Goal: Transaction & Acquisition: Purchase product/service

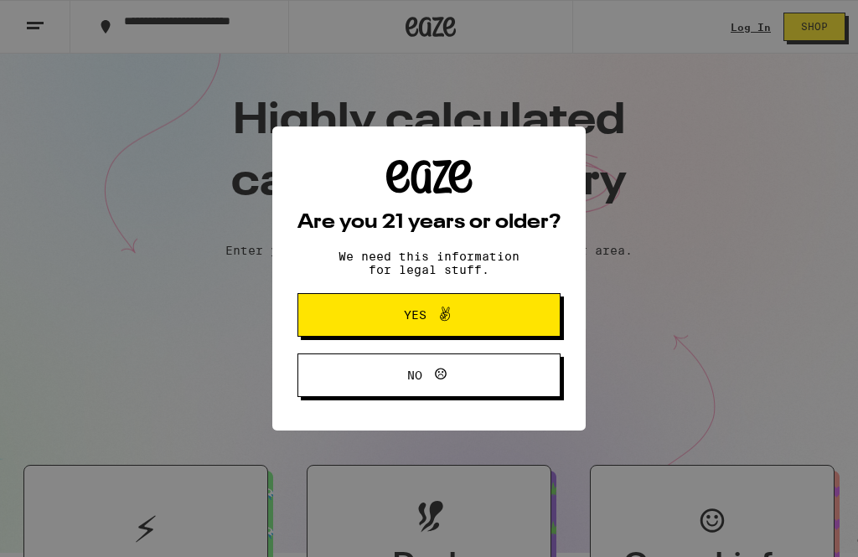
click at [472, 326] on span "Yes" at bounding box center [428, 315] width 127 height 22
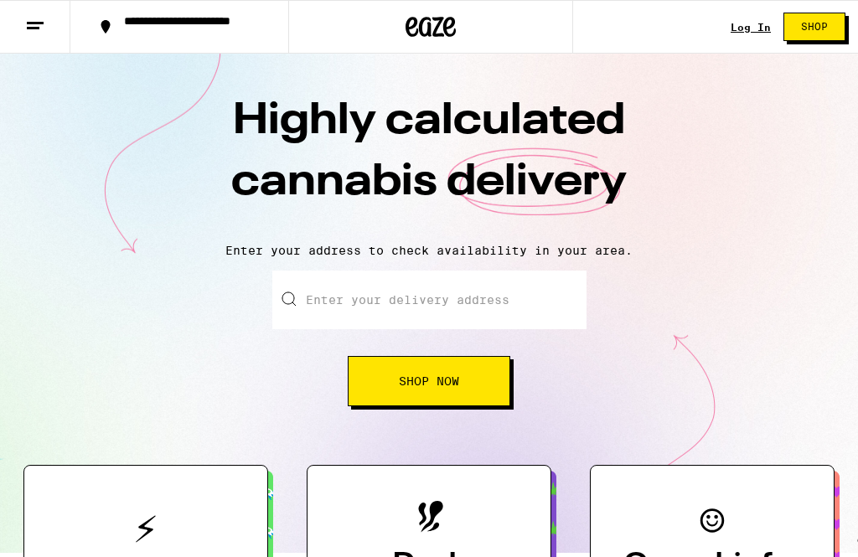
click at [754, 32] on link "Log In" at bounding box center [750, 27] width 40 height 11
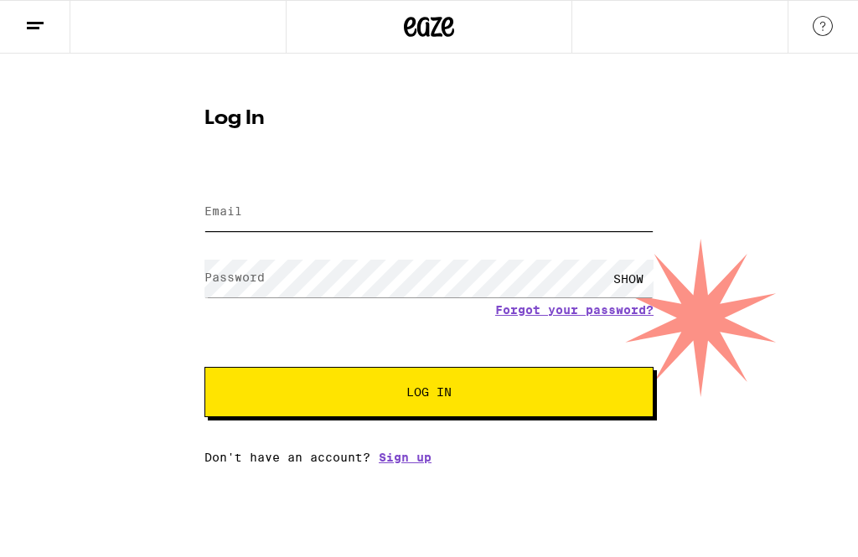
click at [293, 230] on input "Email" at bounding box center [428, 213] width 449 height 38
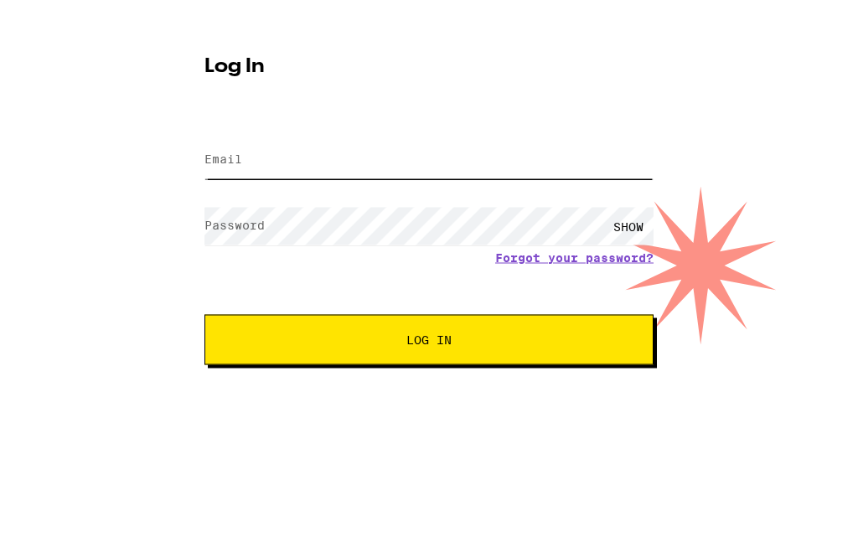
type input "k"
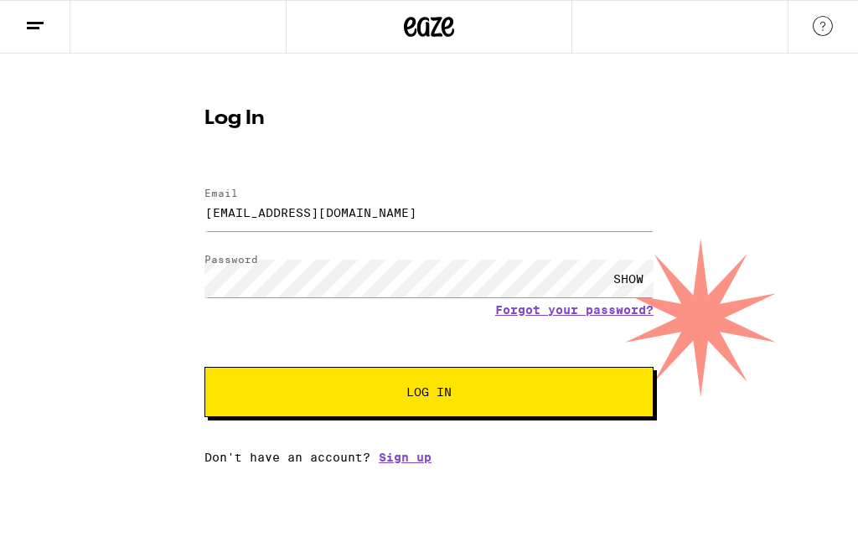
click at [439, 389] on span "Log In" at bounding box center [428, 392] width 45 height 12
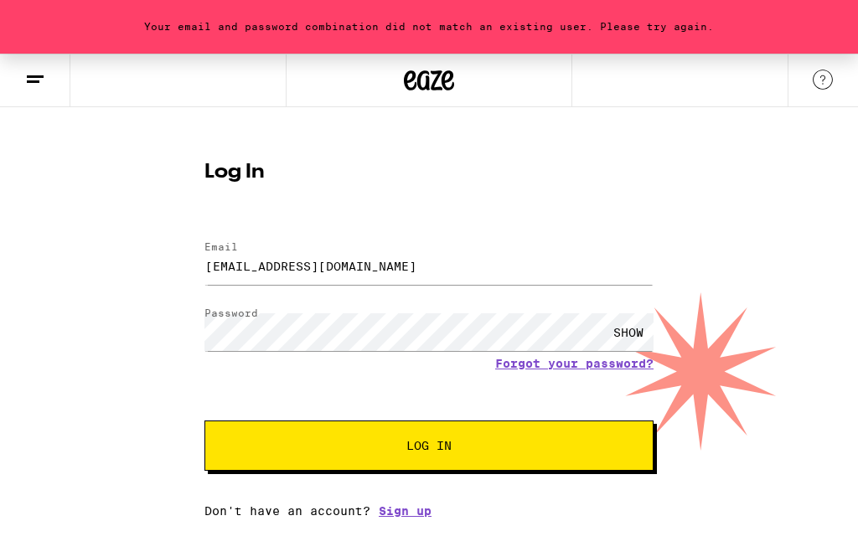
click at [423, 448] on span "Log In" at bounding box center [428, 446] width 45 height 12
click at [417, 274] on input "[EMAIL_ADDRESS][DOMAIN_NAME]" at bounding box center [428, 266] width 449 height 38
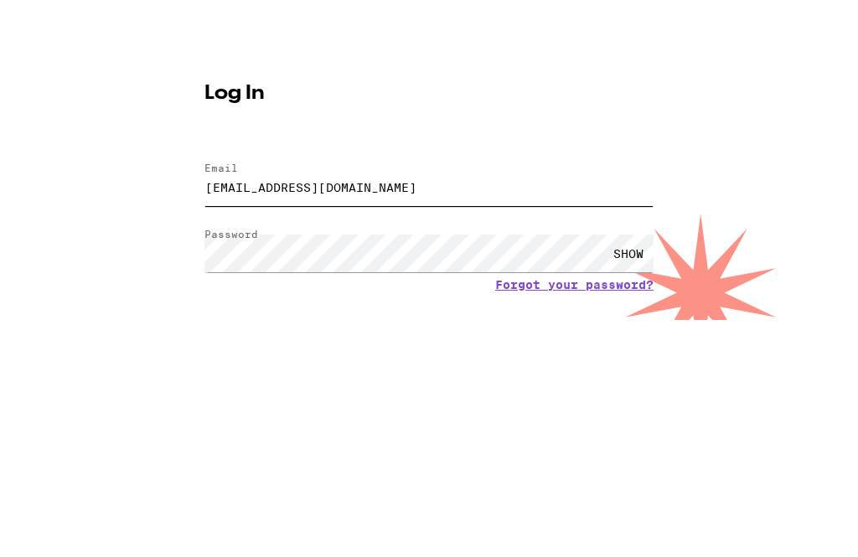
type input "[EMAIL_ADDRESS][DOMAIN_NAME]"
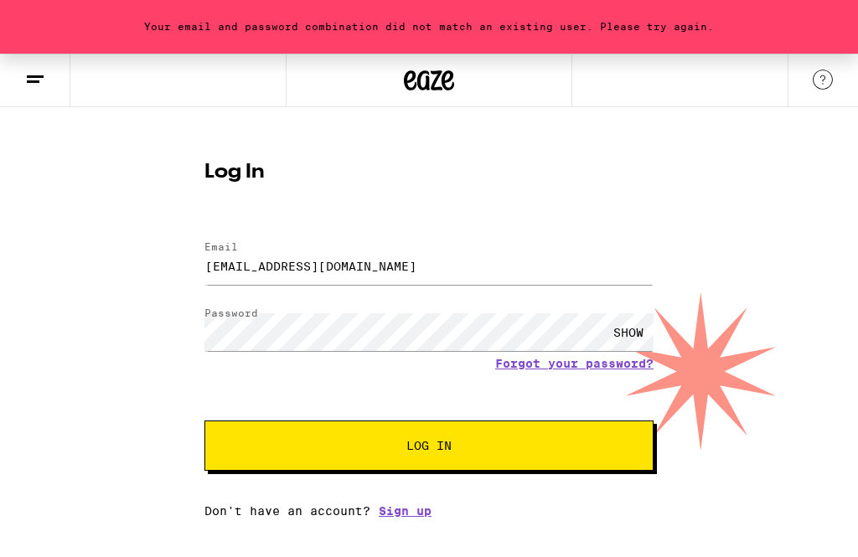
click at [476, 449] on span "Log In" at bounding box center [428, 446] width 313 height 12
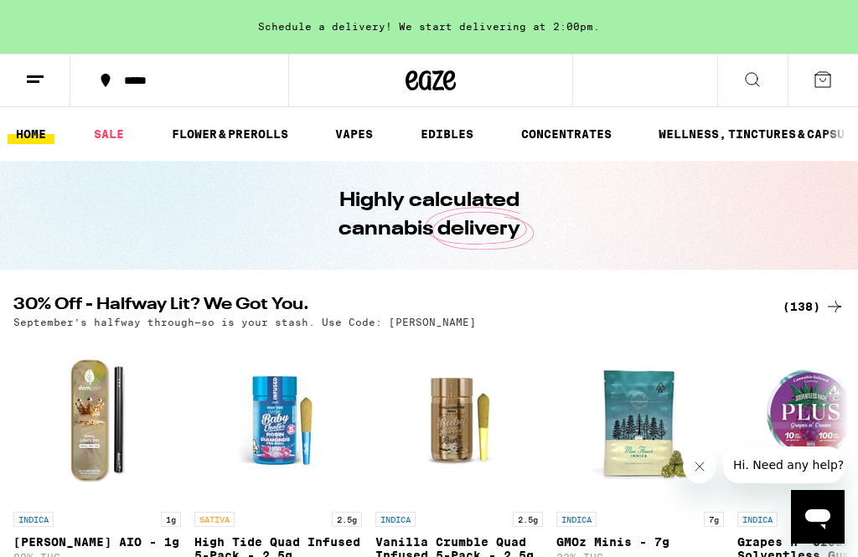
click at [29, 74] on icon at bounding box center [35, 80] width 20 height 20
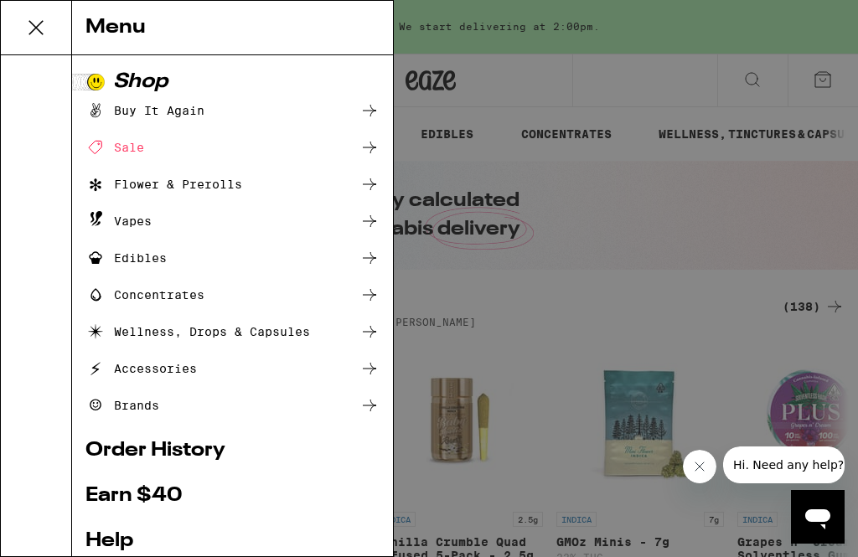
click at [37, 23] on icon at bounding box center [36, 28] width 34 height 34
